Goal: Information Seeking & Learning: Learn about a topic

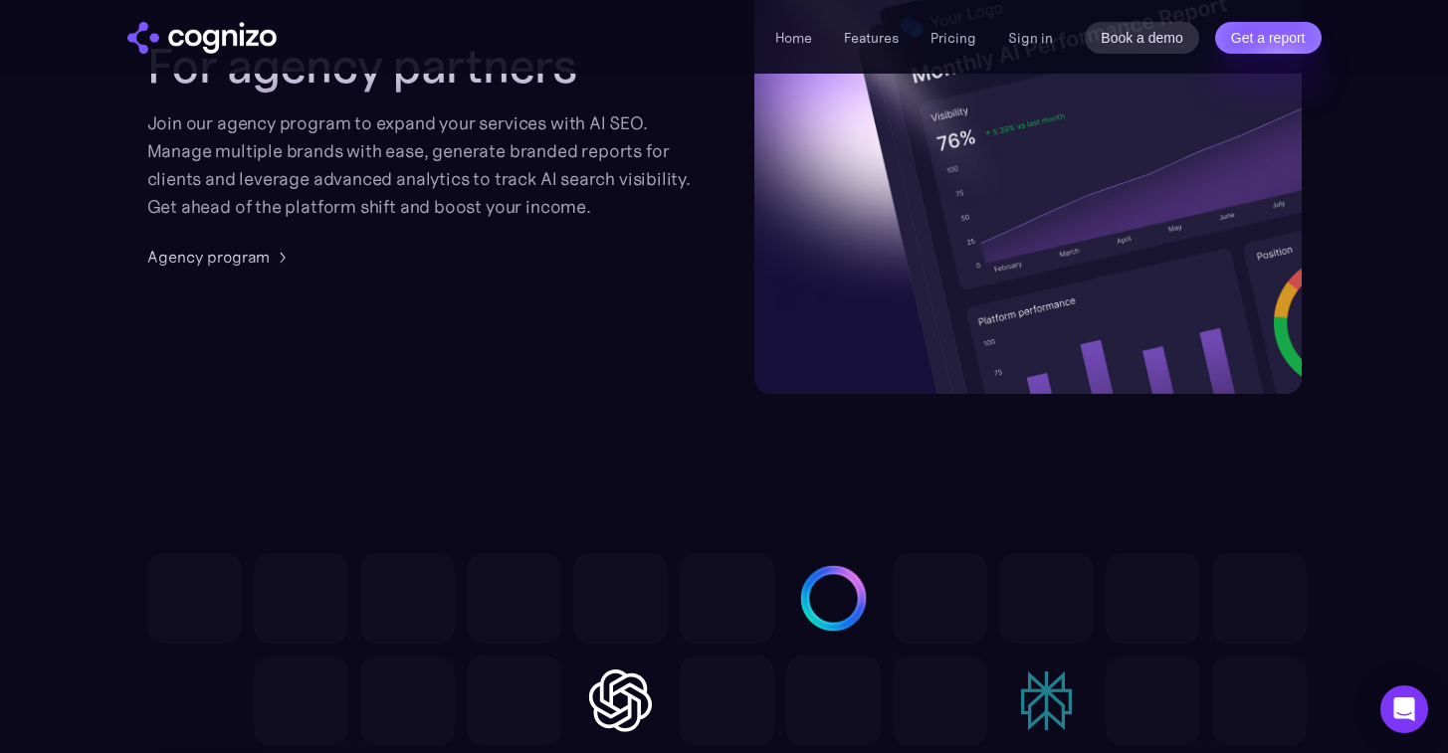
scroll to position [5385, 0]
click at [204, 261] on div "Agency program" at bounding box center [208, 255] width 122 height 24
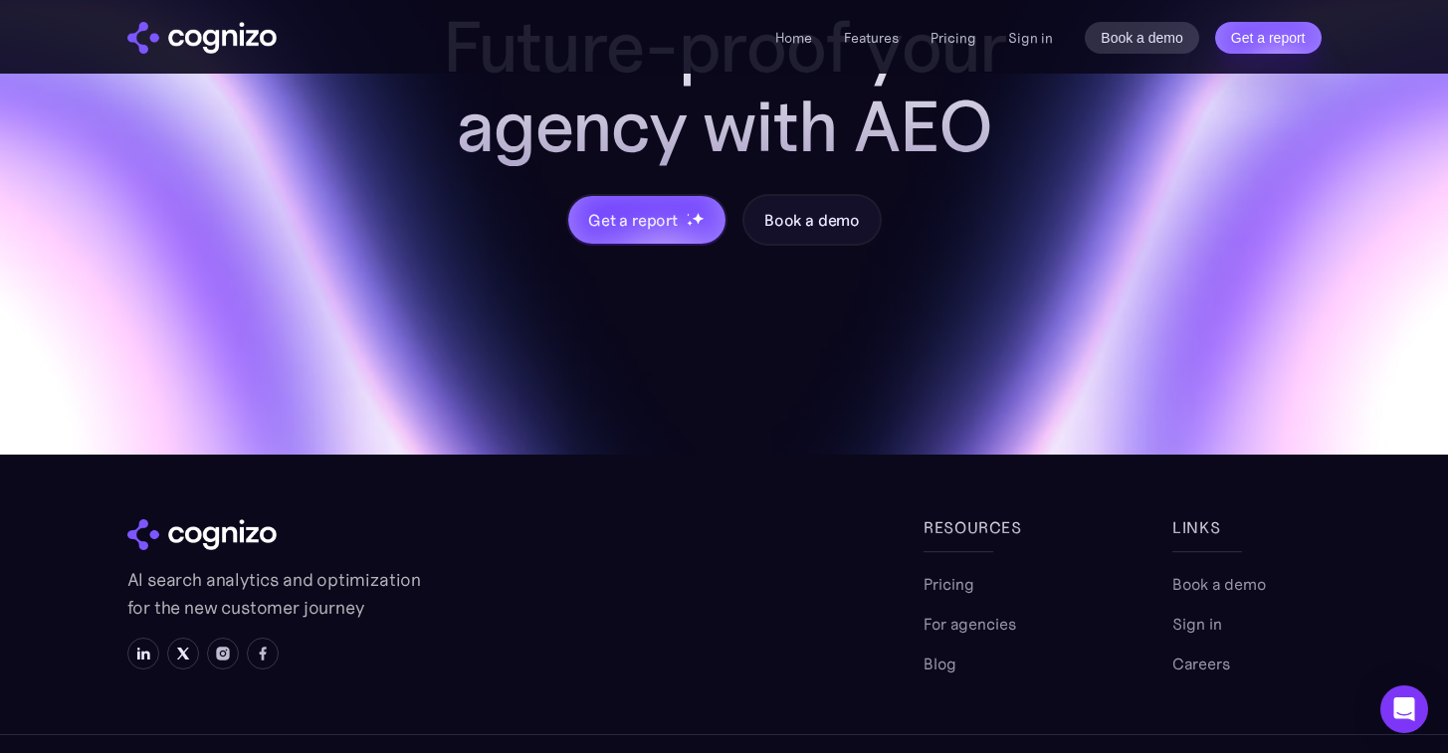
scroll to position [2379, 0]
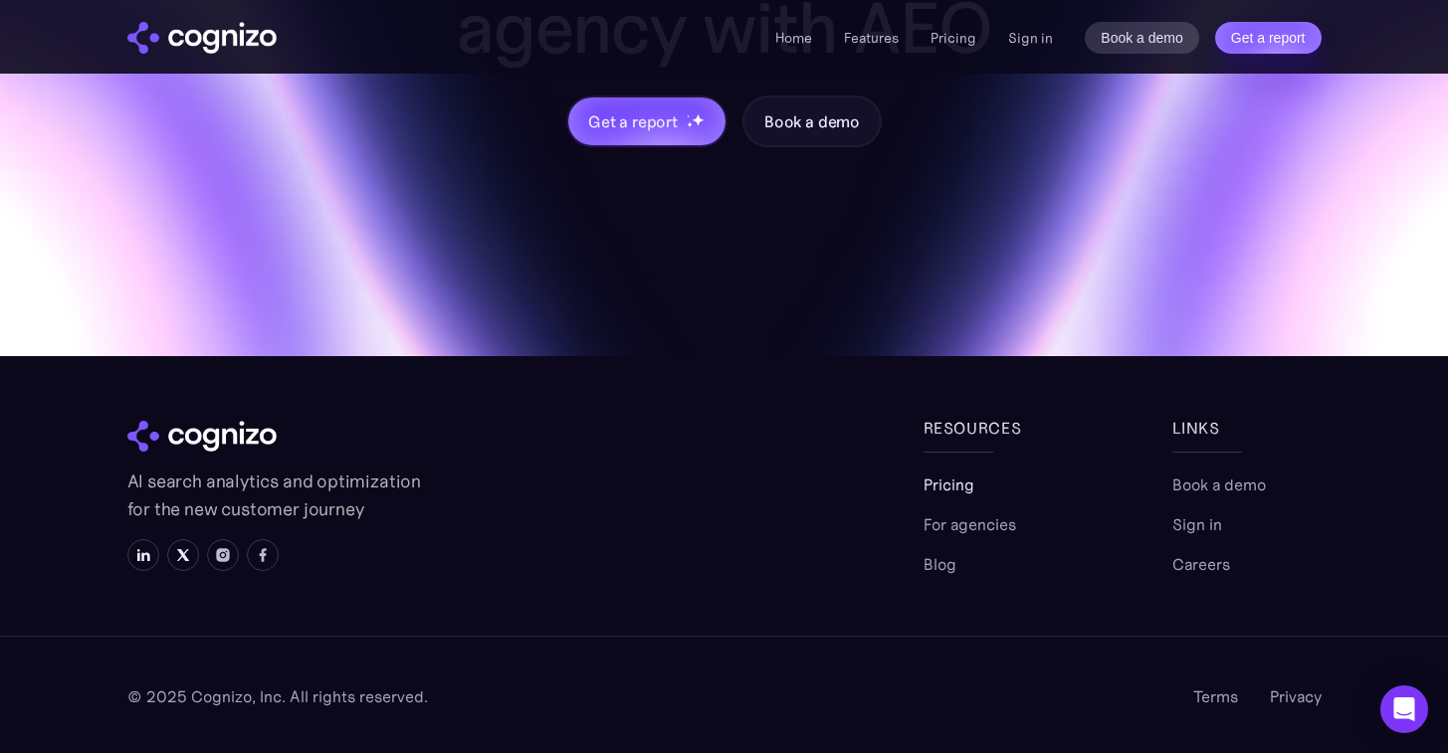
click at [951, 492] on link "Pricing" at bounding box center [948, 485] width 51 height 24
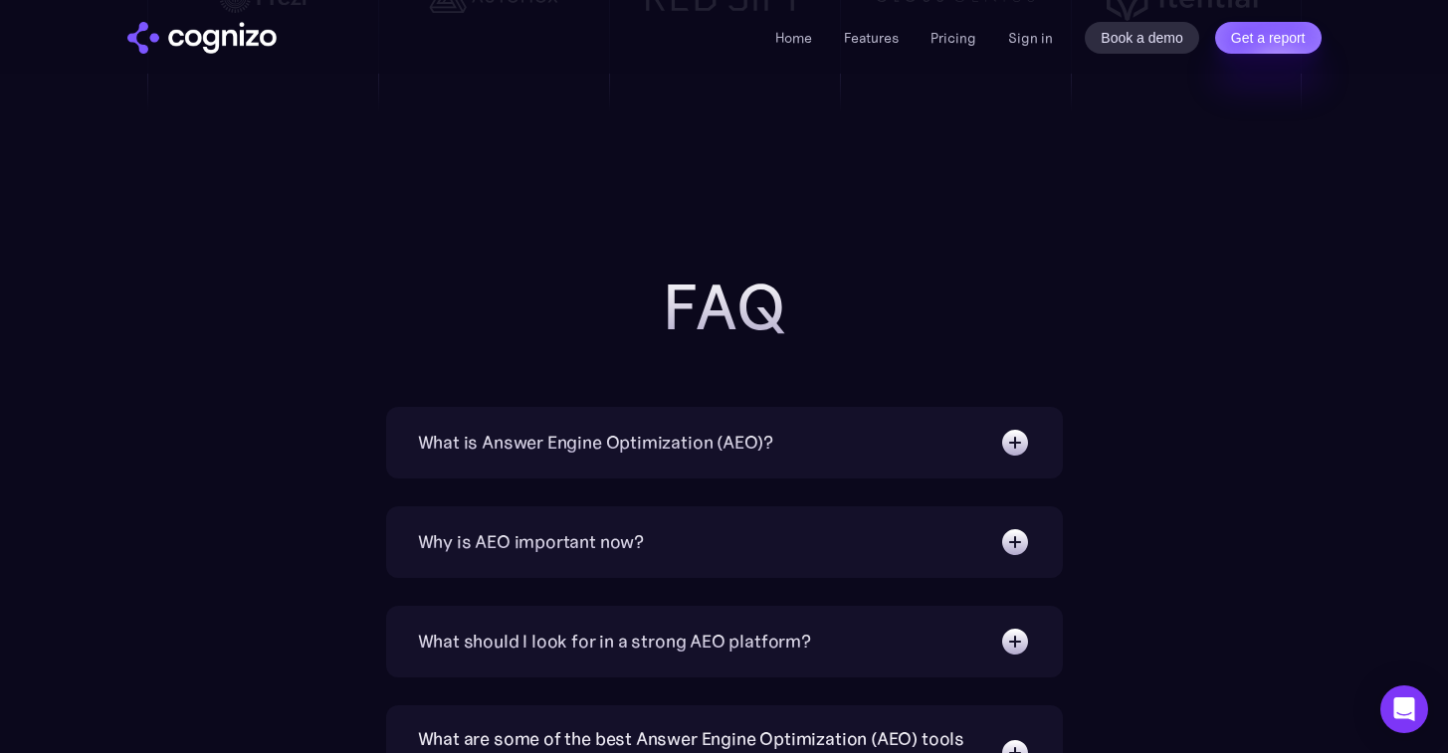
scroll to position [4883, 0]
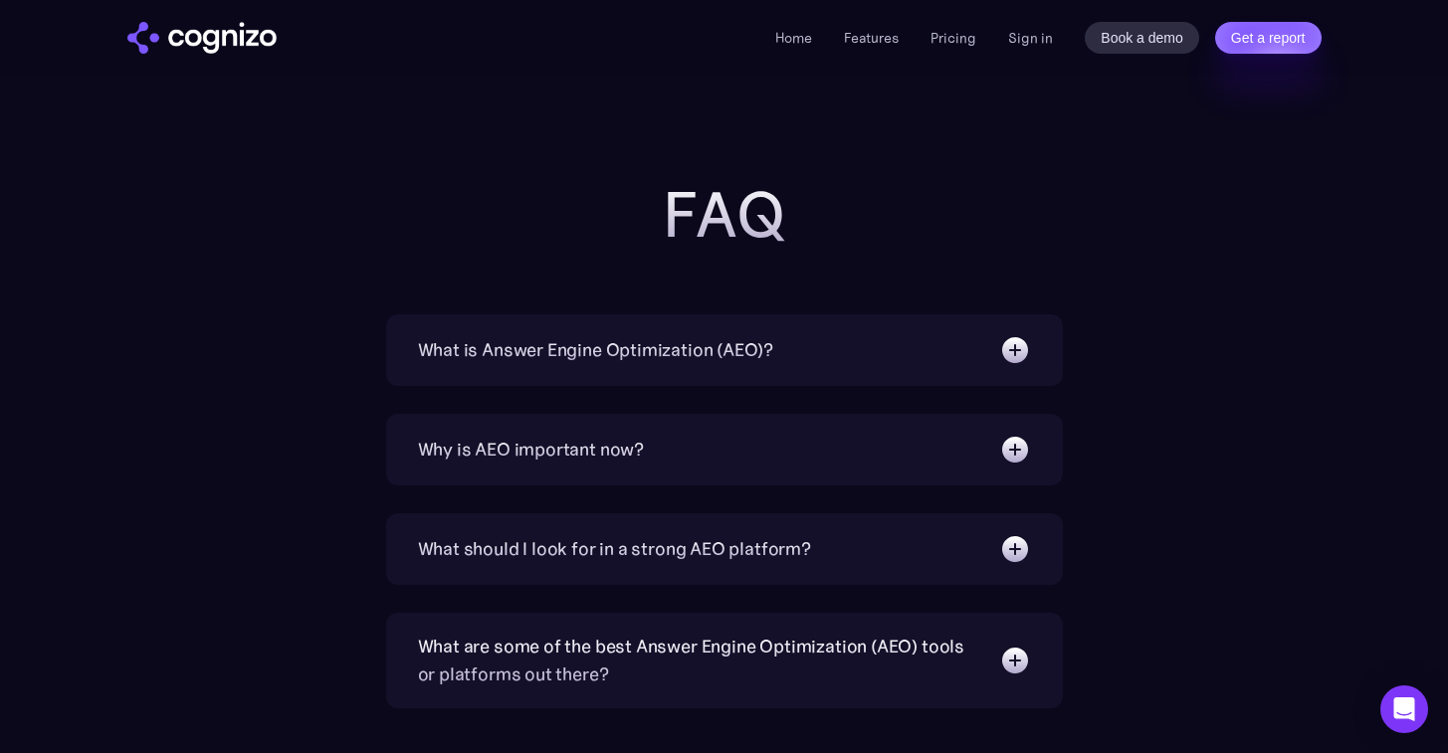
click at [880, 372] on div "What is Answer Engine Optimization (AEO)? AEO is a digital marketing strategy f…" at bounding box center [724, 350] width 677 height 72
click at [1017, 345] on img at bounding box center [1015, 350] width 32 height 32
